Goal: Information Seeking & Learning: Learn about a topic

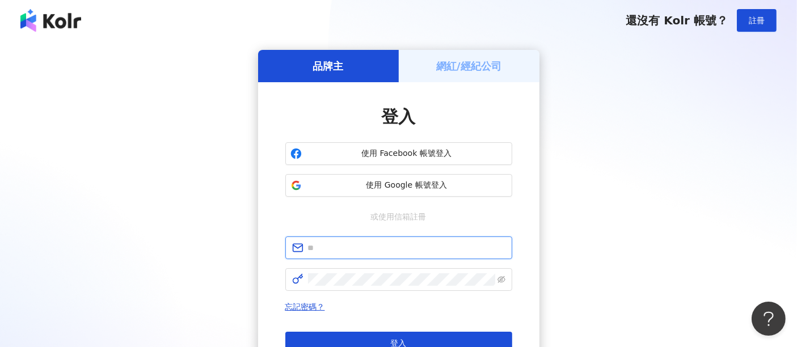
click at [350, 249] on input "text" at bounding box center [407, 248] width 198 height 12
click at [310, 245] on input "**********" at bounding box center [407, 248] width 198 height 12
type input "**********"
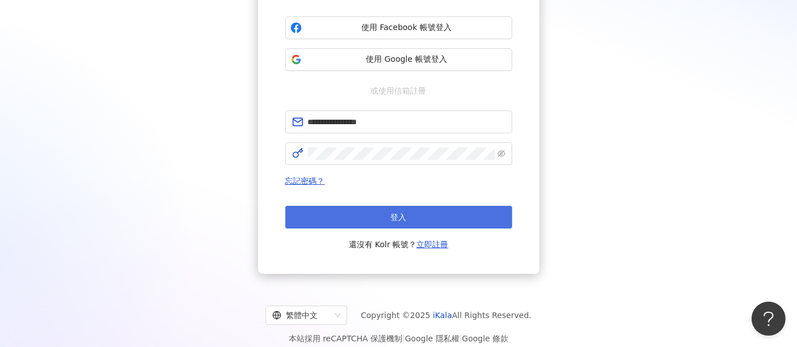
click at [404, 210] on button "登入" at bounding box center [399, 217] width 227 height 23
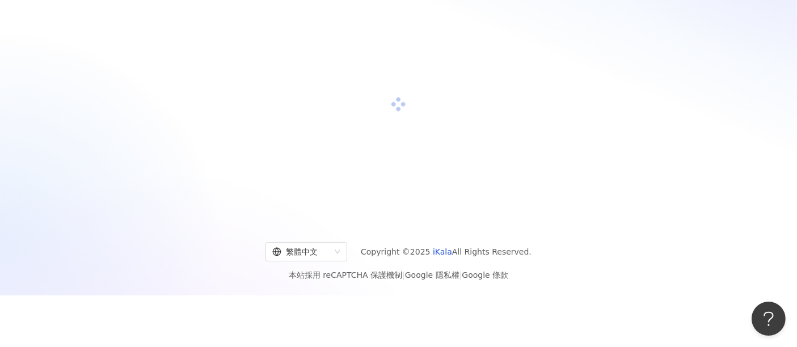
scroll to position [126, 0]
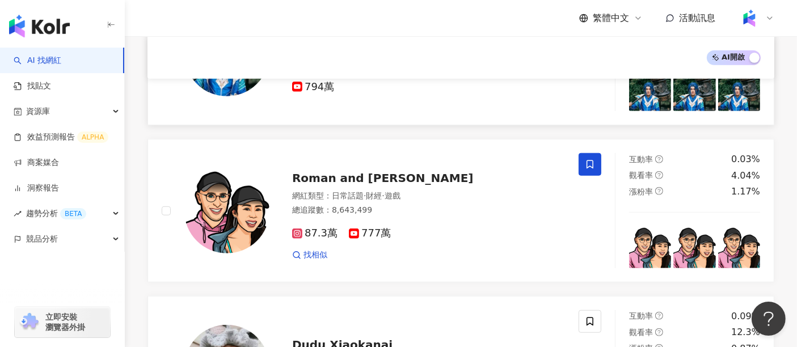
scroll to position [883, 0]
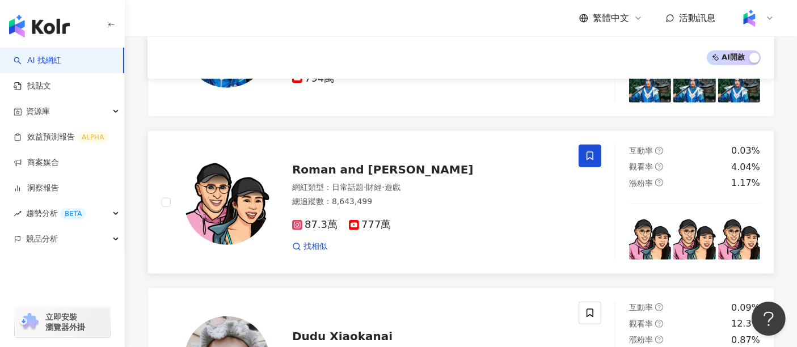
click at [381, 163] on span "Roman and [PERSON_NAME]" at bounding box center [383, 170] width 182 height 14
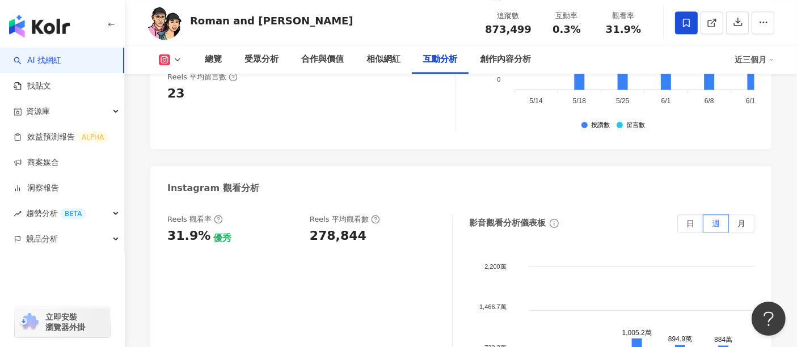
scroll to position [2459, 0]
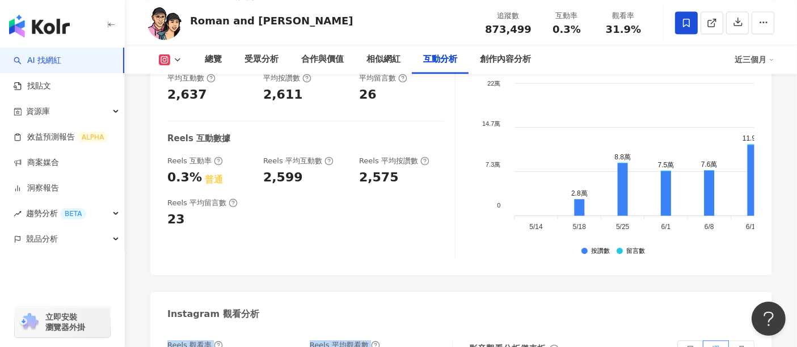
drag, startPoint x: 362, startPoint y: 245, endPoint x: 308, endPoint y: 249, distance: 53.5
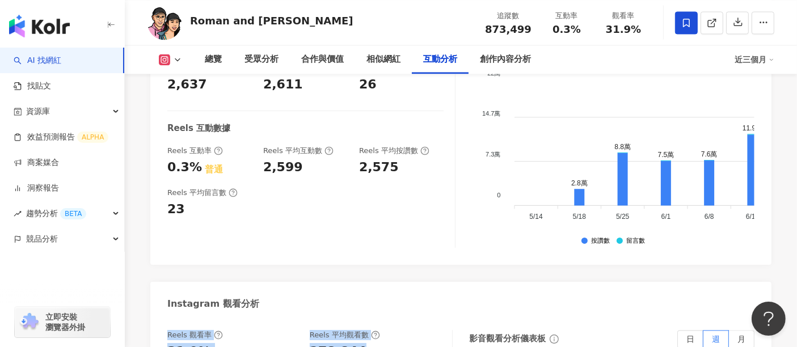
scroll to position [2522, 0]
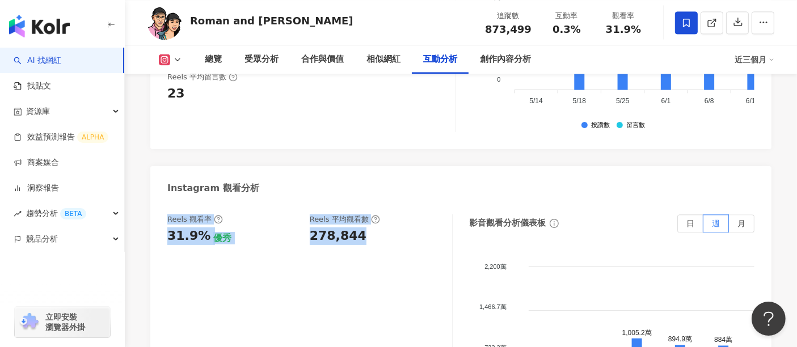
click at [372, 216] on div "Reels 觀看率 31.9% 優秀 [PERSON_NAME] 平均觀看數 278,844" at bounding box center [310, 328] width 286 height 227
drag, startPoint x: 366, startPoint y: 183, endPoint x: 293, endPoint y: 190, distance: 72.4
click at [293, 215] on div "Reels 觀看率 31.9% 優秀 [PERSON_NAME] 平均觀看數 278,844" at bounding box center [304, 230] width 274 height 31
click at [301, 215] on div "Reels 觀看率 31.9% 優秀 [PERSON_NAME] 平均觀看數 278,844" at bounding box center [310, 328] width 286 height 227
drag, startPoint x: 360, startPoint y: 184, endPoint x: 277, endPoint y: 184, distance: 82.9
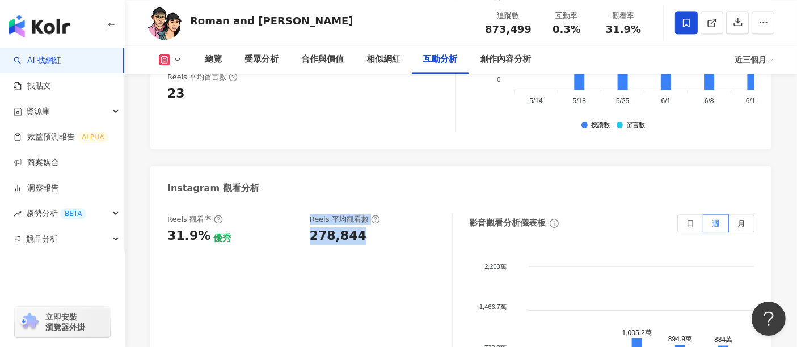
click at [277, 215] on div "Reels 觀看率 31.9% 優秀 [PERSON_NAME] 平均觀看數 278,844" at bounding box center [304, 230] width 274 height 31
click at [355, 246] on div "Reels 觀看率 31.9% 優秀 [PERSON_NAME] 平均觀看數 278,844" at bounding box center [310, 328] width 286 height 227
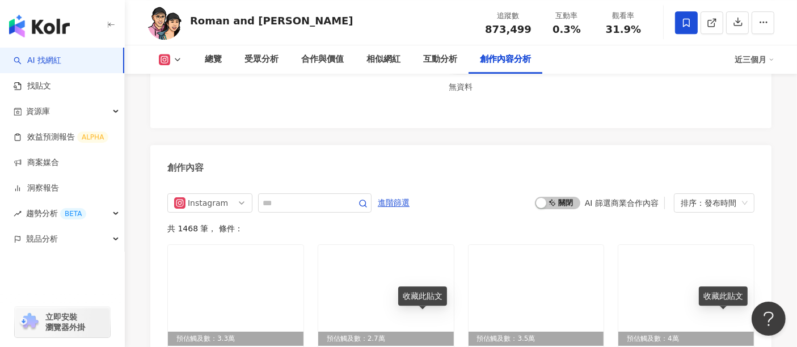
scroll to position [3406, 0]
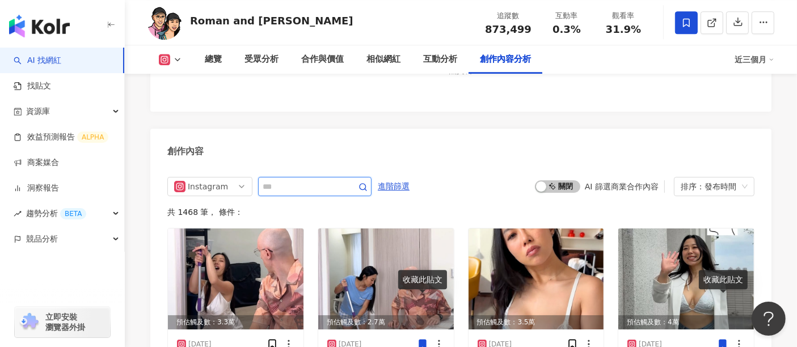
click at [340, 180] on input "text" at bounding box center [302, 187] width 79 height 14
type input "*"
click at [366, 184] on circle "button" at bounding box center [363, 187] width 6 height 6
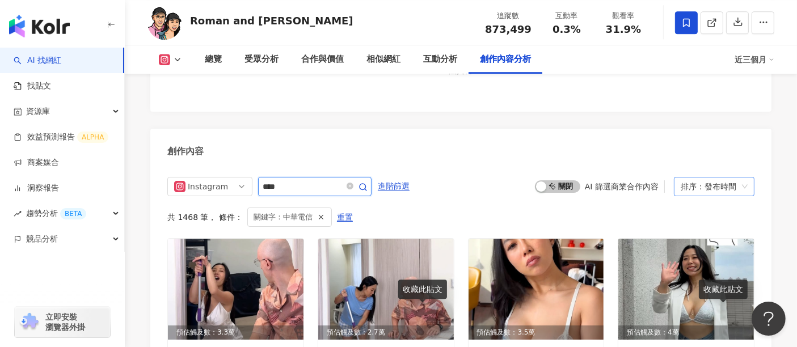
scroll to position [3418, 0]
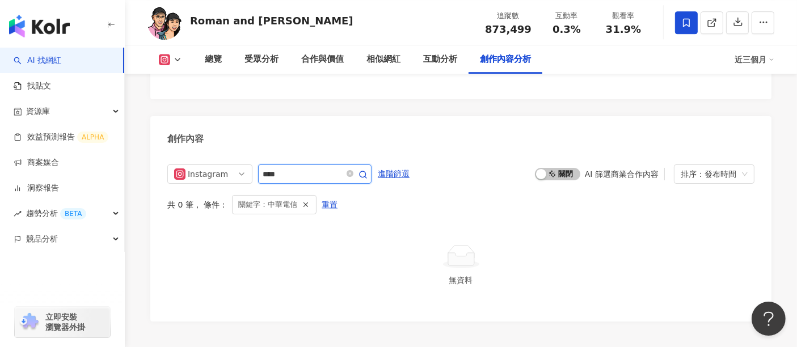
drag, startPoint x: 300, startPoint y: 135, endPoint x: 259, endPoint y: 136, distance: 40.3
click at [259, 165] on span "****" at bounding box center [315, 174] width 114 height 19
type input "*****"
click at [368, 170] on icon "button" at bounding box center [363, 174] width 9 height 9
click at [352, 203] on line "button" at bounding box center [354, 205] width 4 height 4
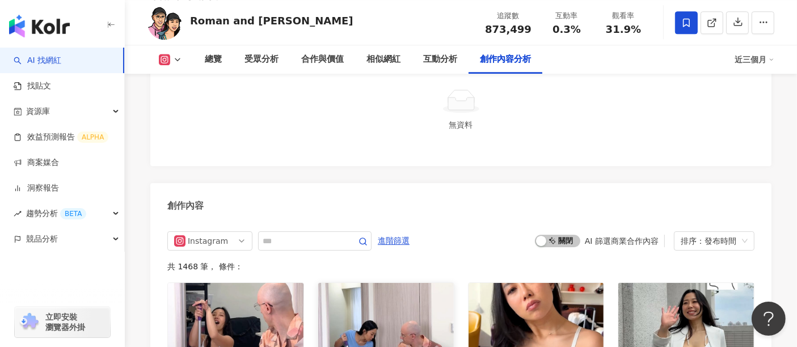
scroll to position [3355, 0]
